Goal: Task Accomplishment & Management: Manage account settings

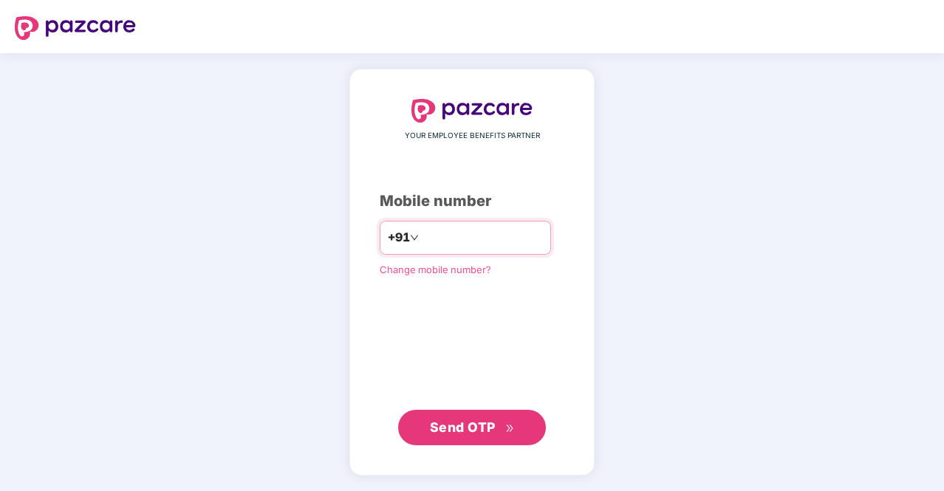
type input "**********"
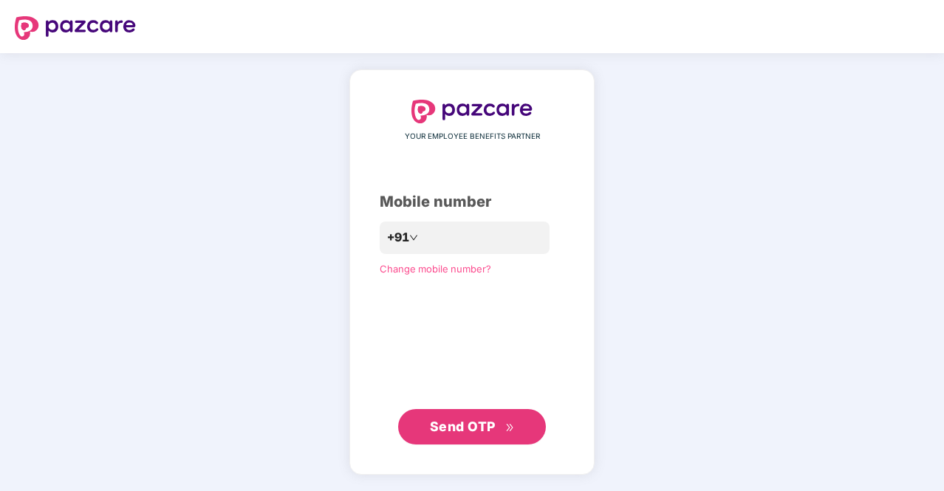
click at [468, 428] on span "Send OTP" at bounding box center [463, 427] width 66 height 16
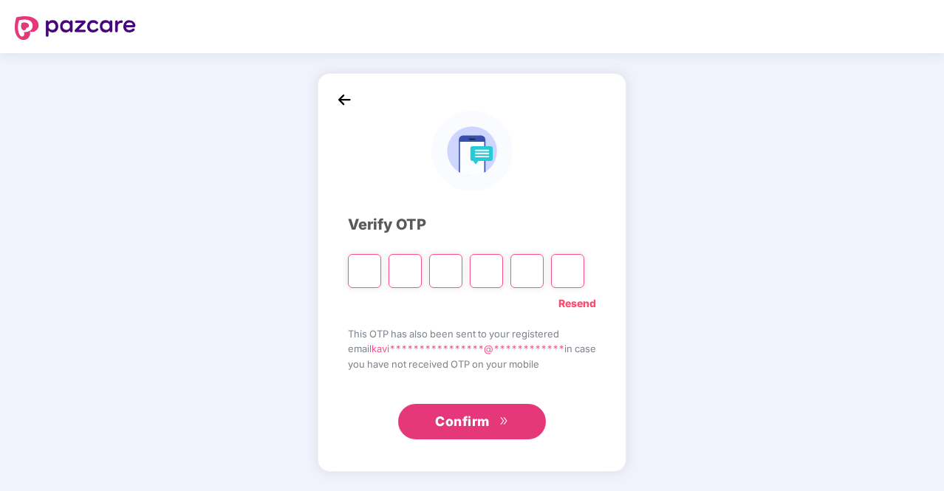
type input "*"
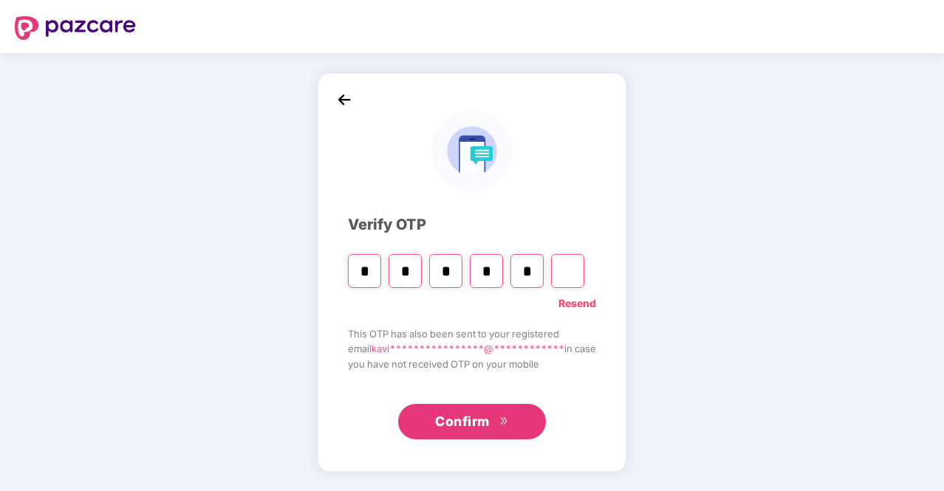
type input "*"
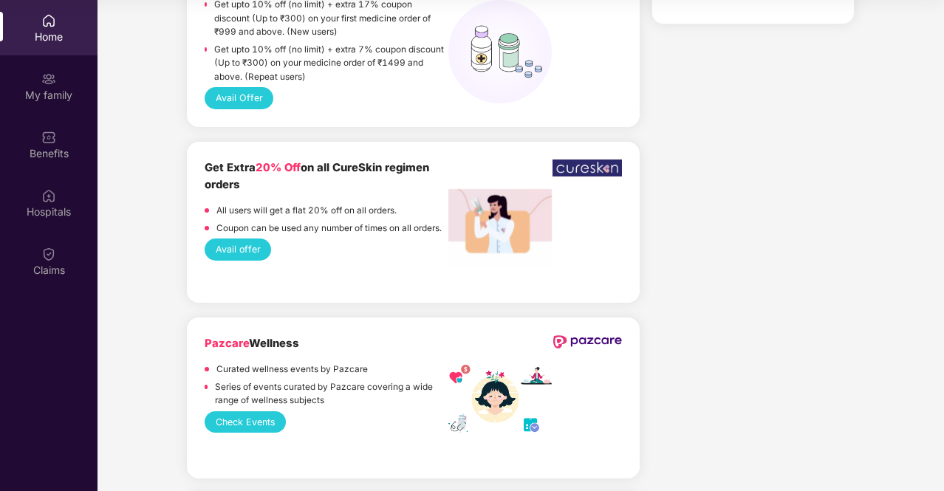
scroll to position [1514, 0]
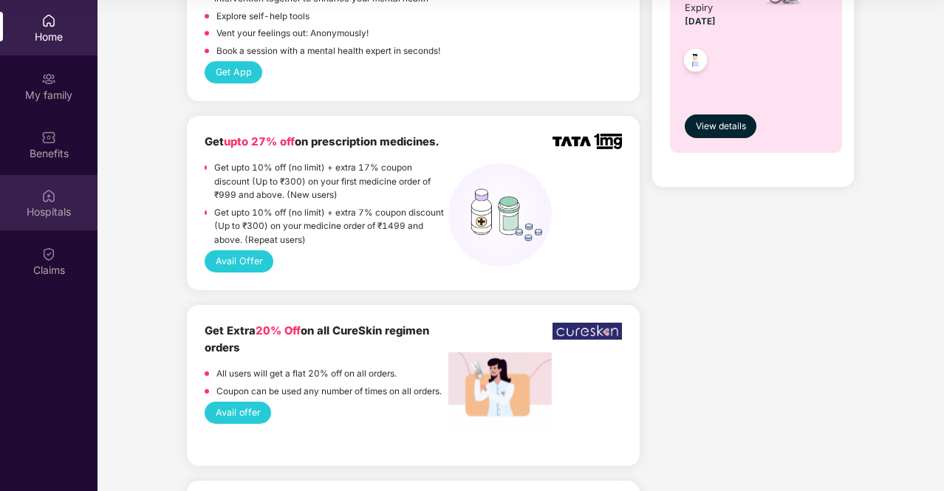
click at [46, 213] on div "Hospitals" at bounding box center [48, 212] width 97 height 15
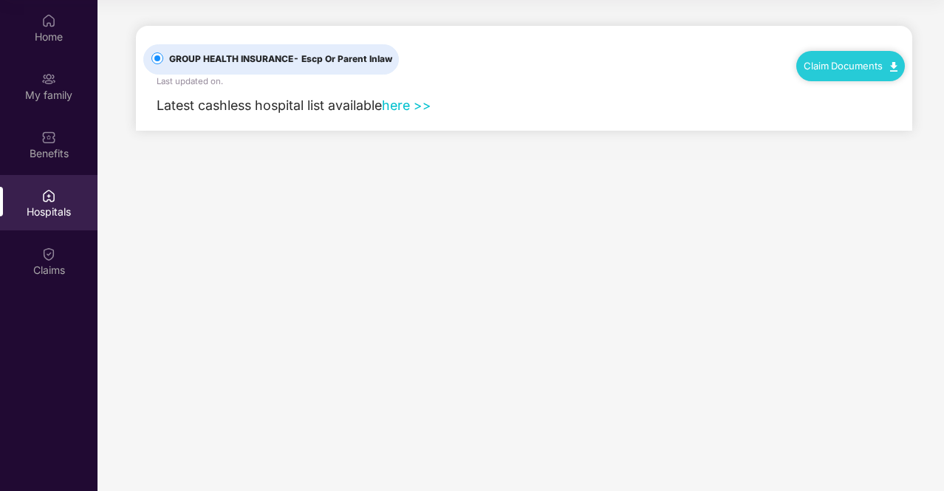
scroll to position [0, 0]
click at [403, 104] on link "here >>" at bounding box center [406, 105] width 49 height 16
